Goal: Task Accomplishment & Management: Manage account settings

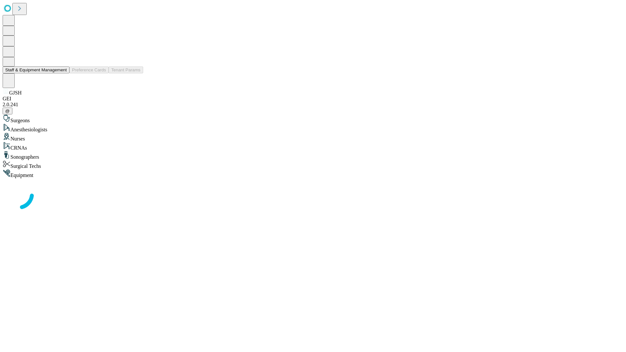
click at [62, 73] on button "Staff & Equipment Management" at bounding box center [36, 70] width 67 height 7
